Goal: Transaction & Acquisition: Subscribe to service/newsletter

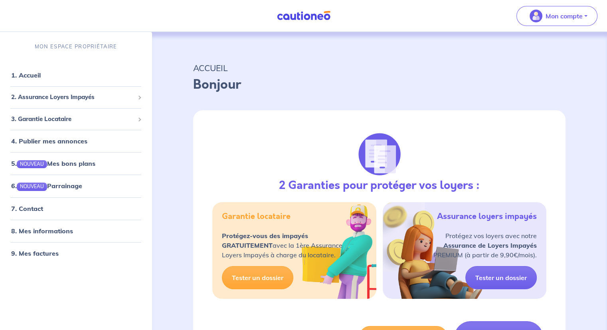
select select "FR"
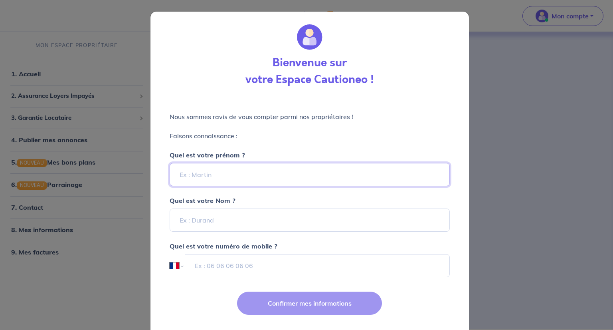
click at [227, 182] on input "Quel est votre prénom ?" at bounding box center [310, 174] width 280 height 23
type input "Mario"
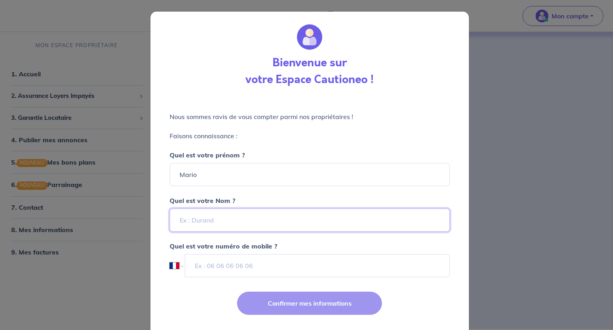
type input "Brighenti"
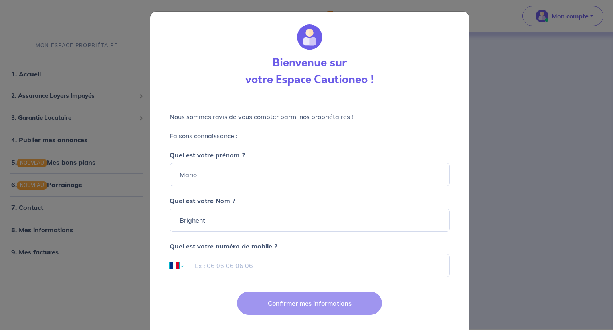
select select "BE"
click at [175, 265] on select "International [GEOGRAPHIC_DATA] [GEOGRAPHIC_DATA] [GEOGRAPHIC_DATA] [GEOGRAPHIC…" at bounding box center [177, 265] width 14 height 23
click at [187, 266] on input "659296478" at bounding box center [317, 265] width 264 height 23
type input "0474 94 61 46"
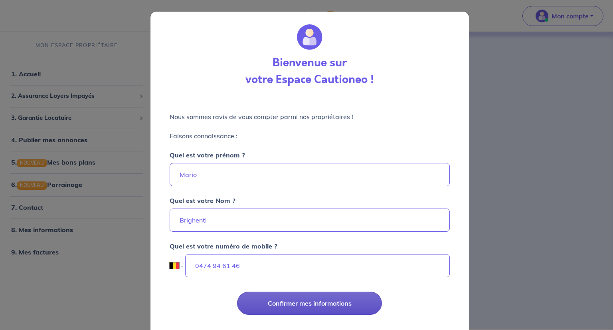
click at [326, 296] on button "Confirmer mes informations" at bounding box center [309, 302] width 145 height 23
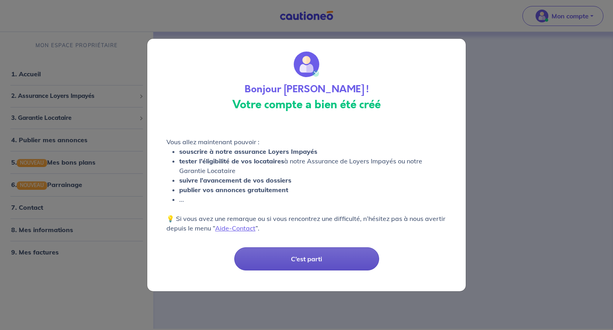
drag, startPoint x: 558, startPoint y: 218, endPoint x: 327, endPoint y: 263, distance: 235.2
click at [327, 263] on button "C’est parti" at bounding box center [306, 258] width 145 height 23
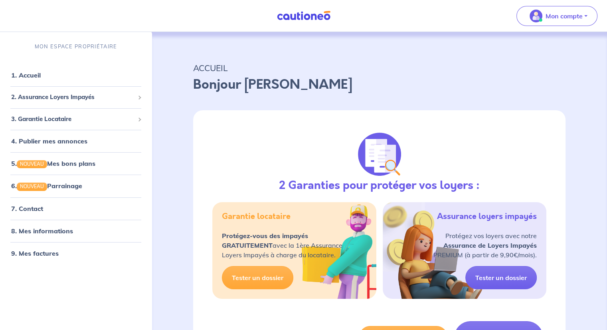
drag, startPoint x: 187, startPoint y: 126, endPoint x: 180, endPoint y: 126, distance: 7.2
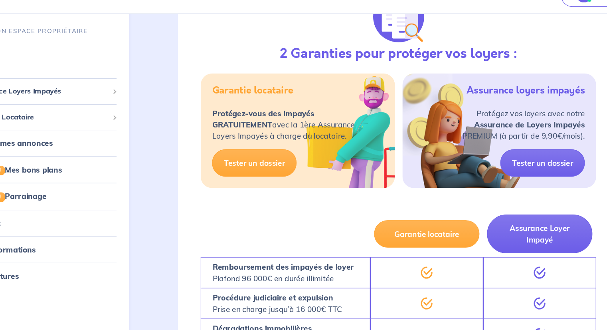
scroll to position [119, 0]
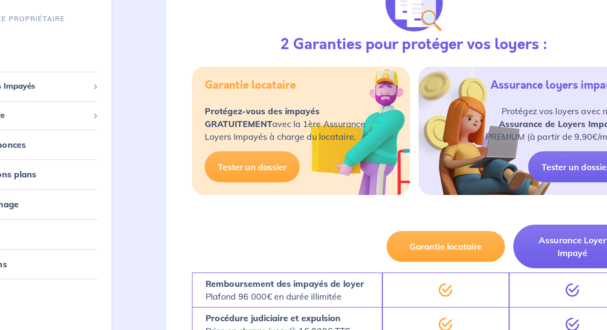
drag, startPoint x: 275, startPoint y: 130, endPoint x: 273, endPoint y: 134, distance: 4.7
drag, startPoint x: 273, startPoint y: 134, endPoint x: 260, endPoint y: 197, distance: 64.4
click at [260, 197] on div "2 Garanties pour protéger vos loyers : Garantie locataire Protégez-vous des imp…" at bounding box center [379, 94] width 372 height 208
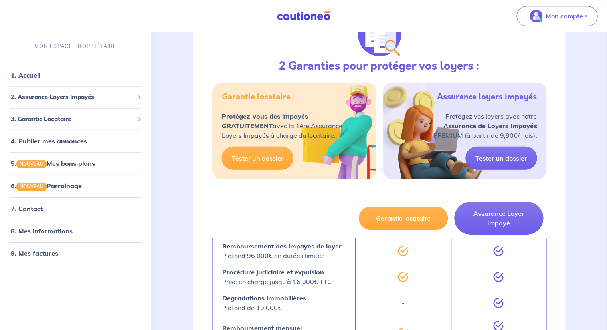
scroll to position [120, 0]
click at [255, 216] on div at bounding box center [283, 217] width 143 height 39
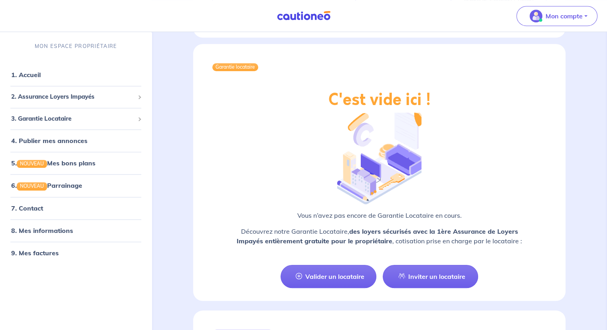
scroll to position [625, 0]
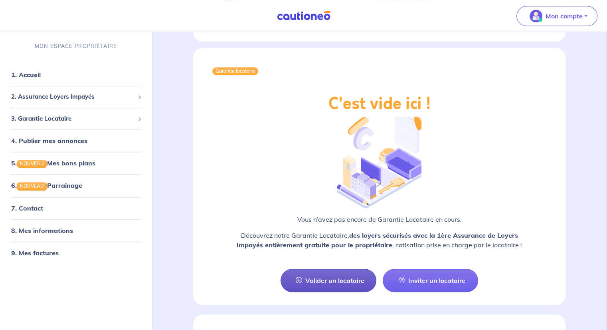
click at [312, 274] on link "Valider un locataire" at bounding box center [329, 280] width 96 height 23
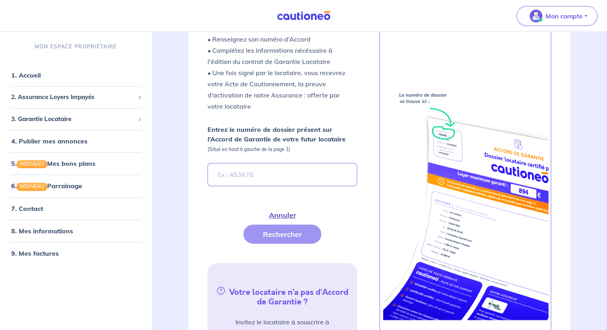
scroll to position [212, 0]
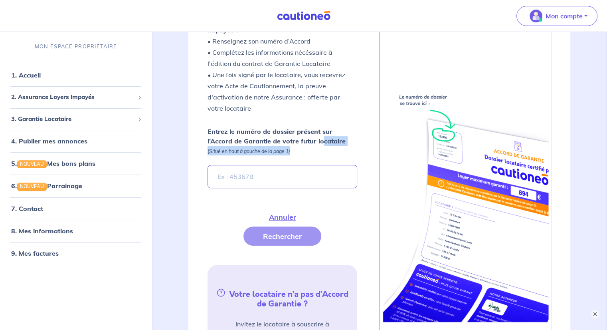
click at [294, 134] on p "Entrez le numéro de dossier présent sur l’Accord de Garantie de votre futur loc…" at bounding box center [282, 141] width 149 height 29
click at [293, 135] on p "Entrez le numéro de dossier présent sur l’Accord de Garantie de votre futur loc…" at bounding box center [282, 141] width 149 height 29
click at [293, 165] on input "Entrez le numéro de dossier présent sur l’Accord de Garantie de votre futur loc…" at bounding box center [282, 176] width 149 height 23
click at [284, 165] on input "Entrez le numéro de dossier présent sur l’Accord de Garantie de votre futur loc…" at bounding box center [282, 176] width 149 height 23
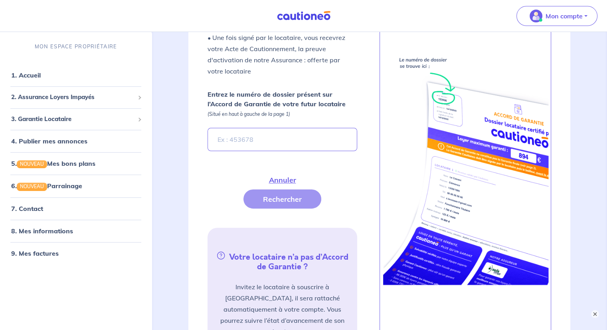
scroll to position [251, 0]
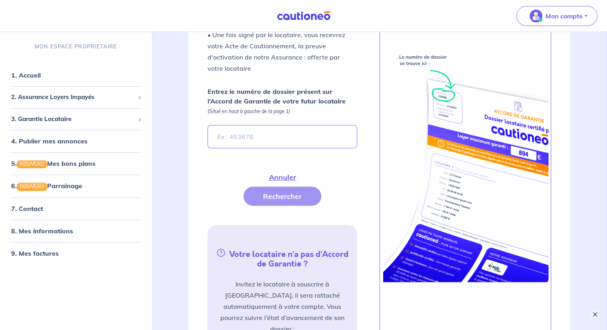
click at [597, 313] on button "×" at bounding box center [595, 314] width 10 height 10
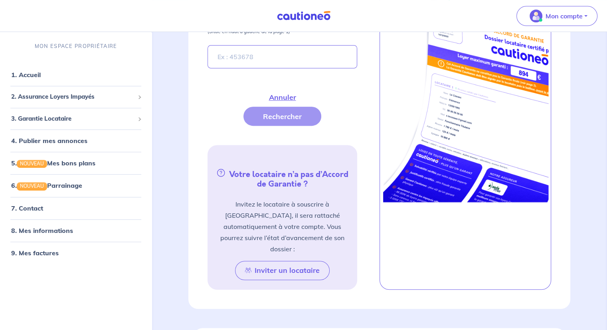
drag, startPoint x: 308, startPoint y: 165, endPoint x: 302, endPoint y: 164, distance: 6.4
click at [302, 167] on h5 "Votre locataire n’a pas d’Accord de Garantie ?" at bounding box center [282, 178] width 143 height 22
drag, startPoint x: 302, startPoint y: 164, endPoint x: 298, endPoint y: 226, distance: 62.0
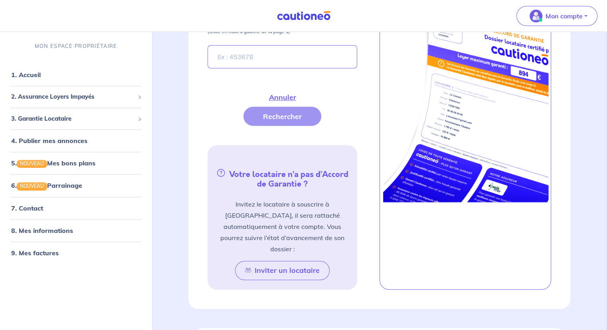
click at [301, 167] on h5 "Votre locataire n’a pas d’Accord de Garantie ?" at bounding box center [282, 178] width 143 height 22
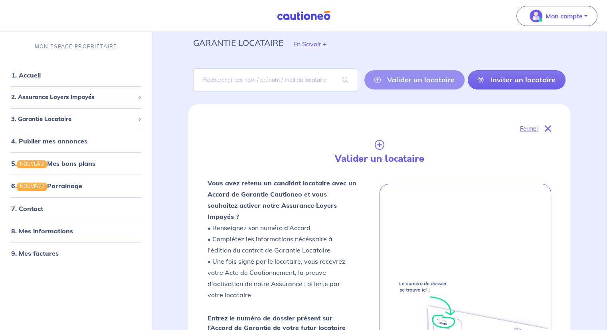
scroll to position [0, 0]
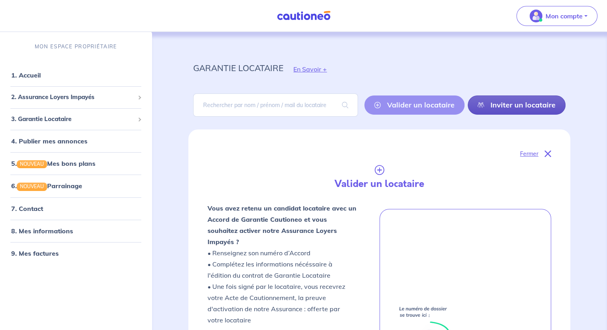
click at [538, 101] on link "Inviter un locataire" at bounding box center [517, 104] width 98 height 19
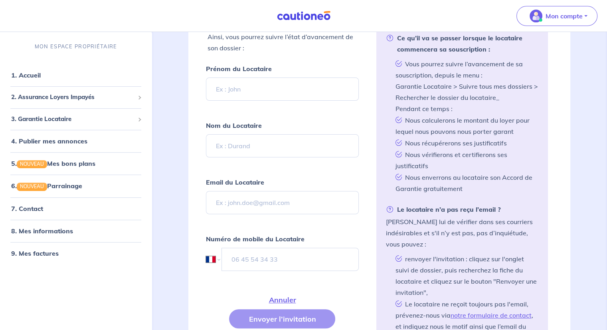
scroll to position [329, 0]
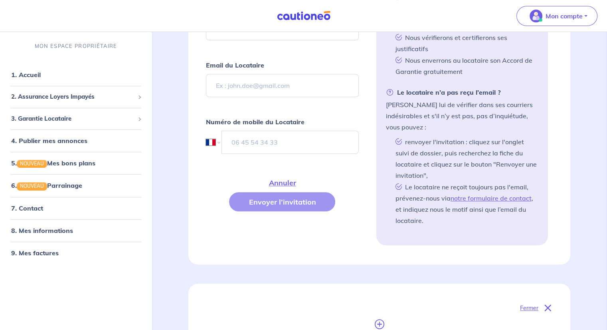
drag, startPoint x: 336, startPoint y: 194, endPoint x: 325, endPoint y: 188, distance: 13.1
click at [325, 188] on div "Annuler Envoyer l’invitation" at bounding box center [282, 192] width 152 height 38
click at [40, 94] on span "2. Assurance Loyers Impayés" at bounding box center [72, 97] width 123 height 9
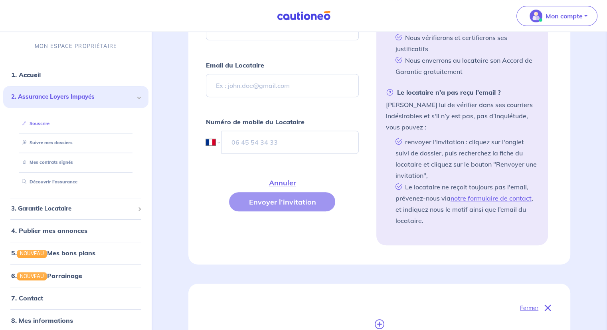
click at [49, 121] on link "Souscrire" at bounding box center [34, 124] width 31 height 6
click at [69, 146] on link "Suivre mes dossiers" at bounding box center [45, 143] width 53 height 6
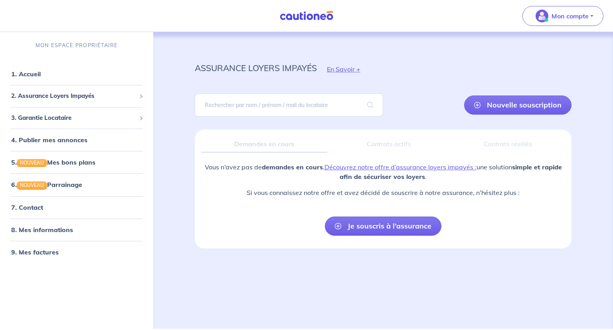
drag, startPoint x: 249, startPoint y: 245, endPoint x: 245, endPoint y: 245, distance: 4.4
drag, startPoint x: 245, startPoint y: 245, endPoint x: 235, endPoint y: 255, distance: 14.1
click at [230, 255] on div "assurance loyers impayés En Savoir + Nouvelle souscription Fermer Valider un lo…" at bounding box center [383, 170] width 415 height 277
click at [384, 225] on link "Je souscris à l’assurance" at bounding box center [383, 225] width 117 height 19
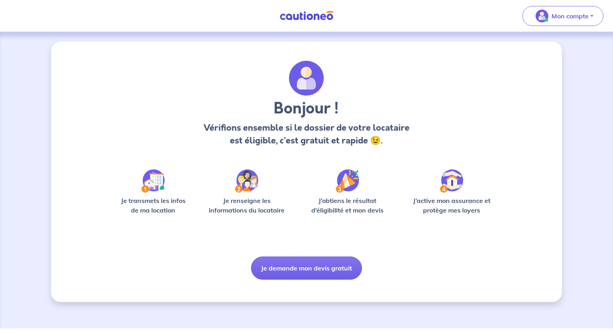
drag, startPoint x: 367, startPoint y: 227, endPoint x: 362, endPoint y: 227, distance: 5.2
click at [362, 227] on div "Bonjour ! Vérifions ensemble si le dossier de votre locataire est éligible, c’e…" at bounding box center [306, 170] width 383 height 219
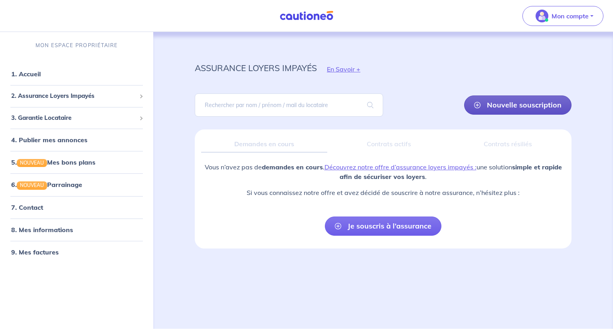
click at [494, 105] on link "Nouvelle souscription" at bounding box center [517, 104] width 107 height 19
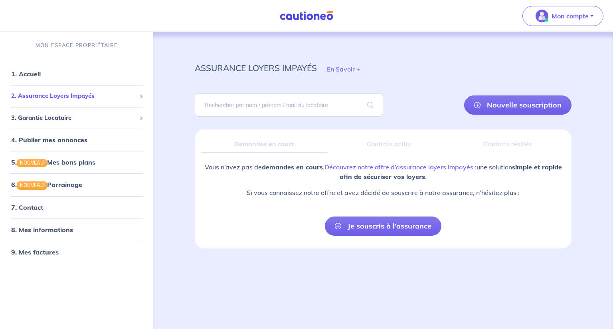
click at [69, 99] on span "2. Assurance Loyers Impayés" at bounding box center [73, 95] width 125 height 9
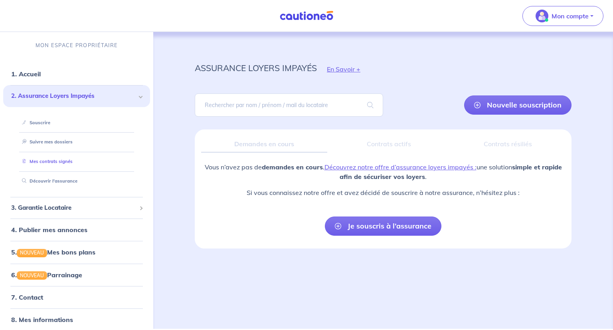
click at [63, 163] on link "Mes contrats signés" at bounding box center [46, 161] width 54 height 6
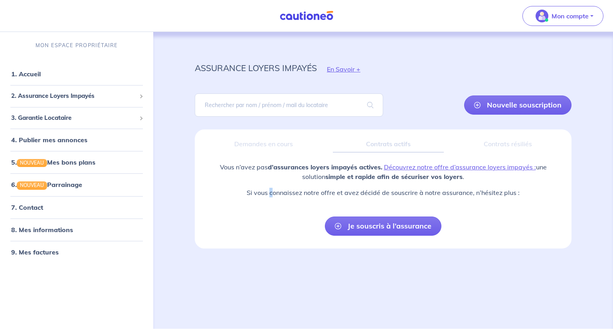
drag, startPoint x: 283, startPoint y: 255, endPoint x: 273, endPoint y: 257, distance: 10.7
click at [272, 257] on div "assurance loyers impayés En Savoir + Nouvelle souscription Fermer Valider un lo…" at bounding box center [383, 170] width 415 height 277
click at [40, 78] on link "1. Accueil" at bounding box center [25, 74] width 29 height 8
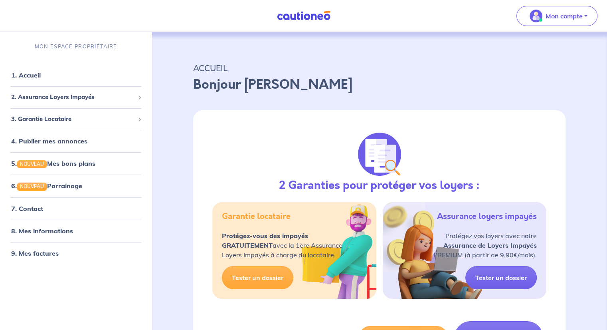
drag, startPoint x: 334, startPoint y: 172, endPoint x: 317, endPoint y: 169, distance: 16.8
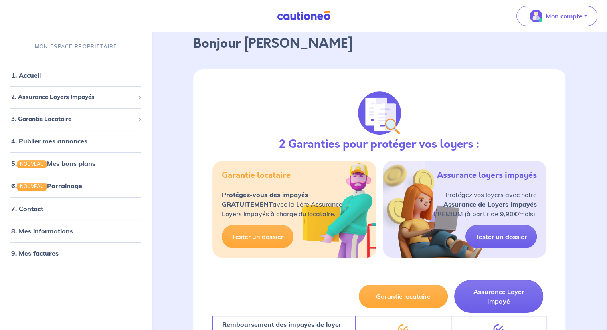
scroll to position [80, 0]
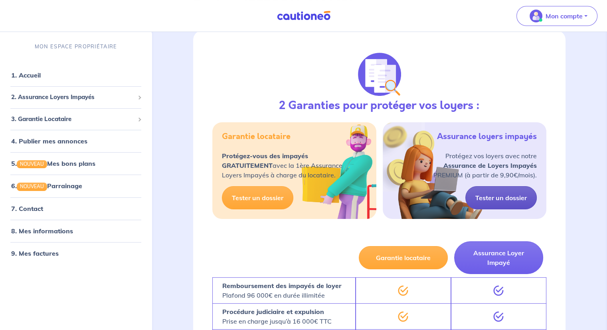
click at [512, 192] on link "Tester un dossier" at bounding box center [500, 197] width 71 height 23
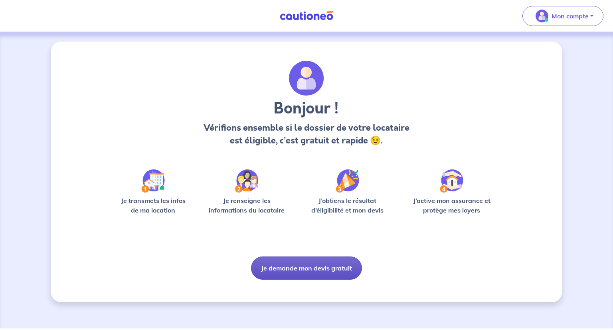
click at [289, 274] on button "Je demande mon devis gratuit" at bounding box center [306, 267] width 111 height 23
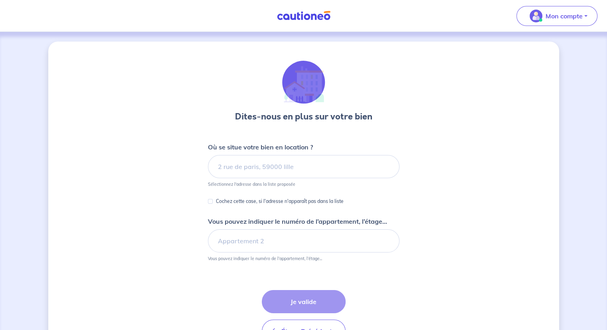
drag, startPoint x: 324, startPoint y: 198, endPoint x: 263, endPoint y: 151, distance: 76.5
click at [263, 151] on p "Où se situe votre bien en location ?" at bounding box center [260, 147] width 105 height 10
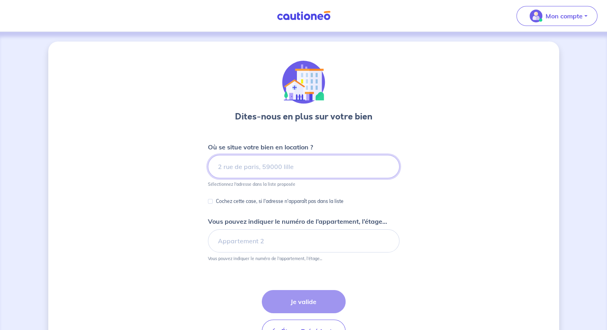
click at [269, 166] on input at bounding box center [304, 166] width 192 height 23
paste input "92390"
type input "92390"
drag, startPoint x: 146, startPoint y: 200, endPoint x: 150, endPoint y: 203, distance: 5.7
click at [146, 200] on div "Dites-nous en plus sur votre bien Où se situe votre bien en location ? 92390 Sé…" at bounding box center [303, 207] width 511 height 330
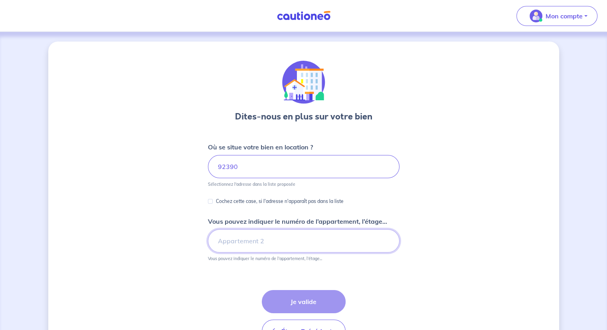
click at [248, 243] on input "Vous pouvez indiquer le numéro de l’appartement, l’étage..." at bounding box center [304, 240] width 192 height 23
click at [308, 297] on div "Étape Précédente Précédent Je valide Je valide" at bounding box center [304, 316] width 84 height 53
drag, startPoint x: 398, startPoint y: 269, endPoint x: 361, endPoint y: 256, distance: 38.9
click at [386, 272] on div "Étape Précédente Précédent Je valide Je valide" at bounding box center [304, 307] width 192 height 72
click at [322, 234] on input "[STREET_ADDRESS]" at bounding box center [304, 240] width 192 height 23
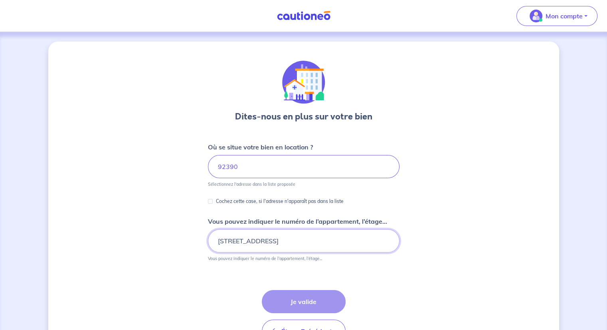
click at [322, 234] on input "[STREET_ADDRESS]" at bounding box center [304, 240] width 192 height 23
type input "ETAGE 1"
drag, startPoint x: 432, startPoint y: 273, endPoint x: 418, endPoint y: 279, distance: 16.1
click at [432, 273] on div "Dites-nous en plus sur votre bien Où se situe votre bien en location ? 92390 Sé…" at bounding box center [303, 207] width 511 height 330
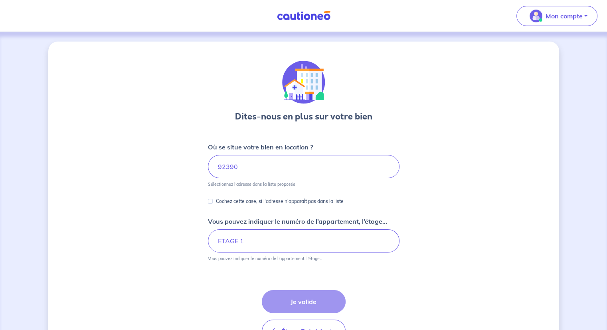
drag, startPoint x: 418, startPoint y: 279, endPoint x: 391, endPoint y: 283, distance: 26.6
click at [404, 283] on div "Dites-nous en plus sur votre bien Où se situe votre bien en location ? 92390 Sé…" at bounding box center [303, 207] width 511 height 330
click at [313, 284] on div "Étape Précédente Précédent Je valide Je valide" at bounding box center [304, 307] width 192 height 72
click at [326, 296] on div "Étape Précédente Précédent Je valide Je valide" at bounding box center [304, 316] width 84 height 53
click at [329, 300] on div "Étape Précédente Précédent Je valide Je valide" at bounding box center [304, 316] width 84 height 53
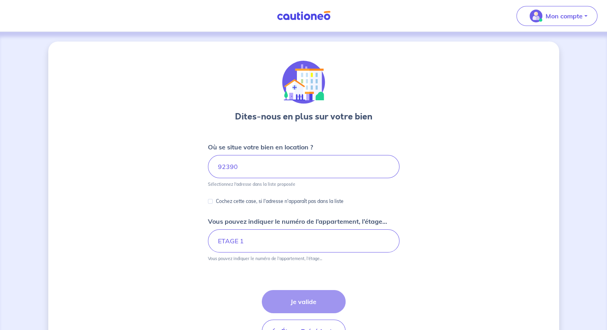
scroll to position [51, 0]
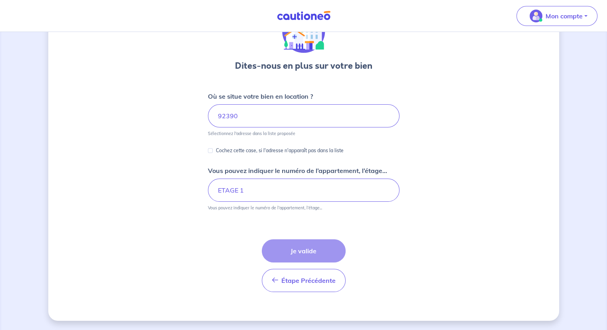
drag, startPoint x: 411, startPoint y: 234, endPoint x: 383, endPoint y: 251, distance: 33.0
click at [384, 254] on div "Étape Précédente Précédent Je valide Je valide" at bounding box center [304, 256] width 192 height 72
drag, startPoint x: 425, startPoint y: 160, endPoint x: 422, endPoint y: 157, distance: 4.2
drag, startPoint x: 422, startPoint y: 157, endPoint x: 349, endPoint y: 158, distance: 73.1
click at [388, 150] on div "Dites-nous en plus sur votre bien Où se situe votre bien en location ? 92390 Sé…" at bounding box center [303, 156] width 511 height 330
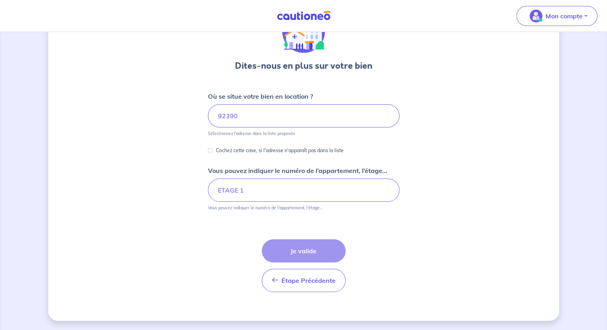
click at [286, 150] on p "Cochez cette case, si l'adresse n'apparaît pas dans la liste" at bounding box center [280, 151] width 128 height 10
click at [213, 150] on input "Cochez cette case, si l'adresse n'apparaît pas dans la liste" at bounding box center [210, 150] width 5 height 5
checkbox input "true"
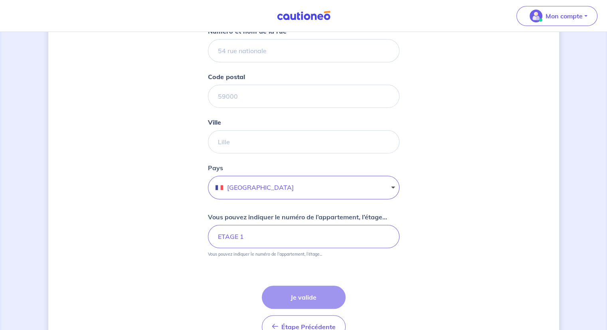
scroll to position [181, 0]
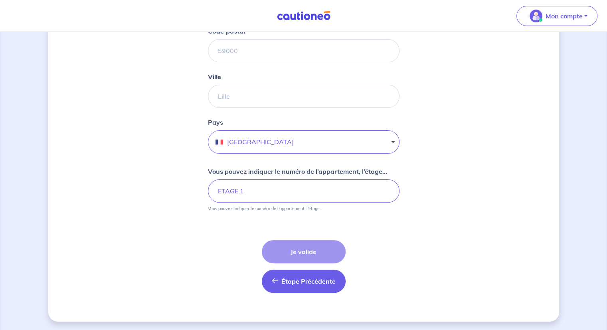
drag, startPoint x: 226, startPoint y: 245, endPoint x: 281, endPoint y: 269, distance: 60.1
click at [231, 248] on div "Étape Précédente Précédent Je valide Je valide" at bounding box center [304, 257] width 192 height 72
click at [308, 275] on button "Étape Précédente Précédent" at bounding box center [304, 280] width 84 height 23
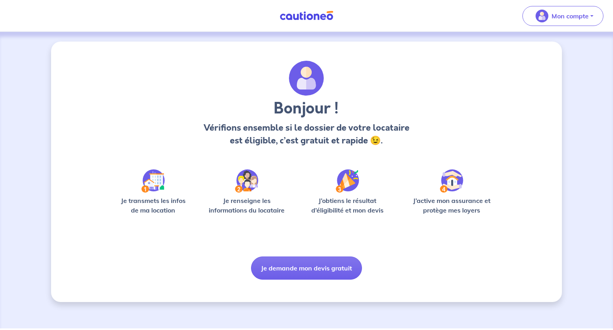
drag, startPoint x: 303, startPoint y: 274, endPoint x: 421, endPoint y: 4, distance: 294.4
click at [420, 27] on div "Mon compte Me déconnecter Bonjour ! Vérifions ensemble si le dossier de votre l…" at bounding box center [306, 164] width 613 height 328
